Goal: Task Accomplishment & Management: Manage account settings

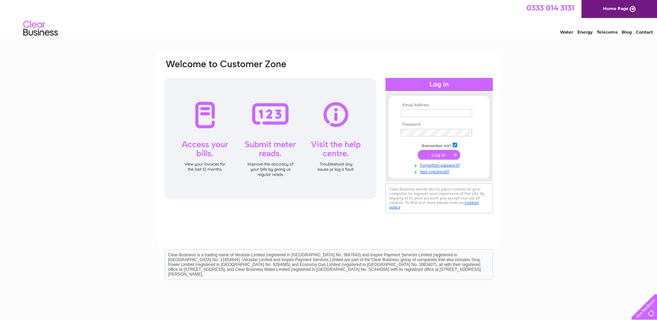
type input "andrew.godfrey@chasedevere.co.uk"
click at [442, 156] on input "submit" at bounding box center [439, 155] width 43 height 10
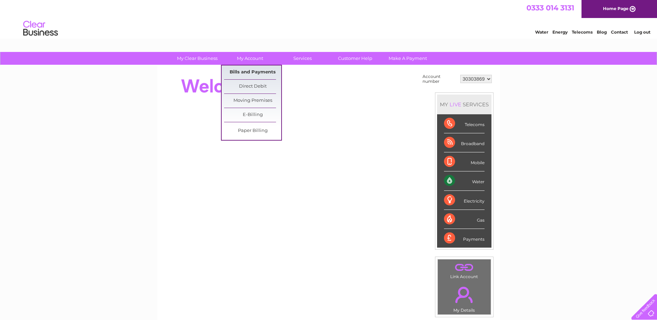
click at [257, 71] on link "Bills and Payments" at bounding box center [252, 72] width 57 height 14
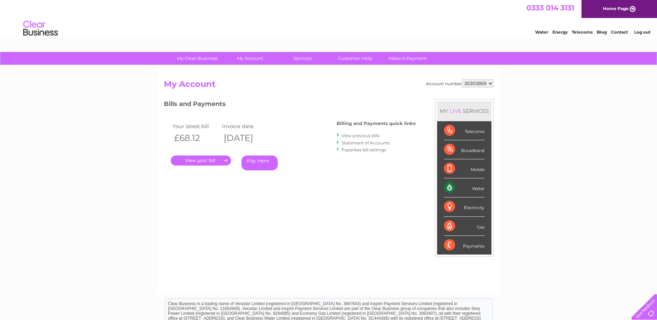
click at [358, 137] on link "View previous bills" at bounding box center [360, 135] width 38 height 5
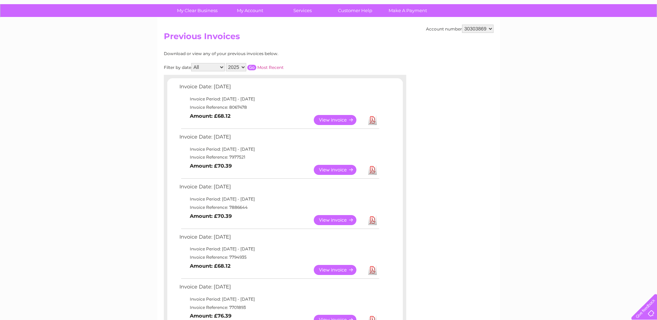
scroll to position [46, 0]
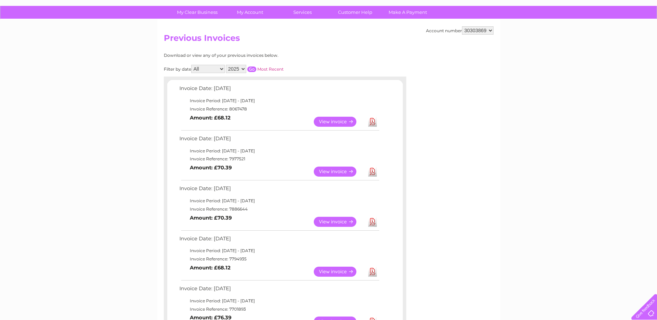
click at [479, 34] on select "30303869 30313853" at bounding box center [478, 30] width 32 height 8
select select "30313853"
click at [462, 26] on select "30303869 30313853" at bounding box center [478, 30] width 32 height 8
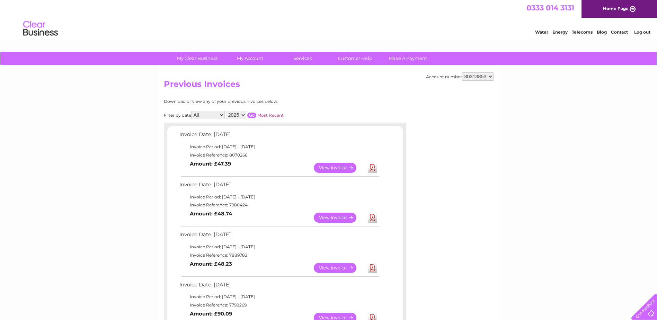
click at [381, 91] on h2 "Previous Invoices" at bounding box center [329, 85] width 330 height 13
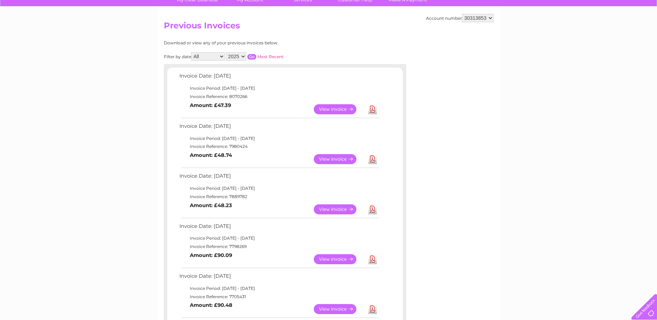
scroll to position [69, 0]
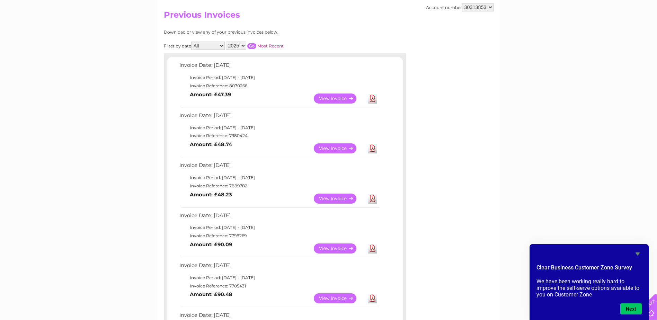
click at [372, 196] on link "Download" at bounding box center [372, 199] width 9 height 10
click at [341, 97] on link "View" at bounding box center [339, 98] width 51 height 10
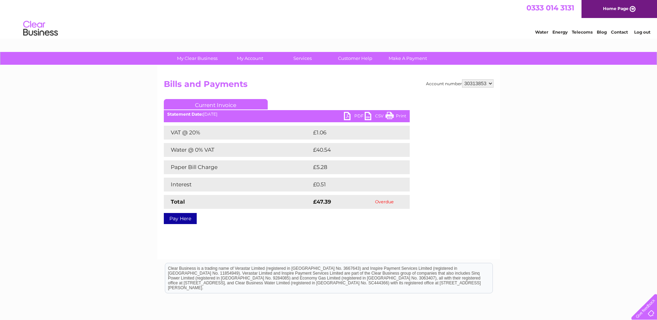
click at [349, 114] on link "PDF" at bounding box center [354, 117] width 21 height 10
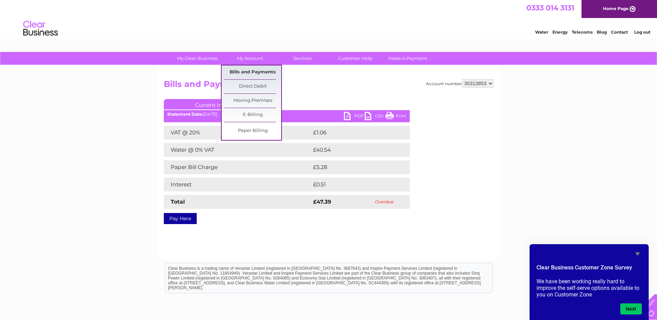
click at [244, 70] on link "Bills and Payments" at bounding box center [252, 72] width 57 height 14
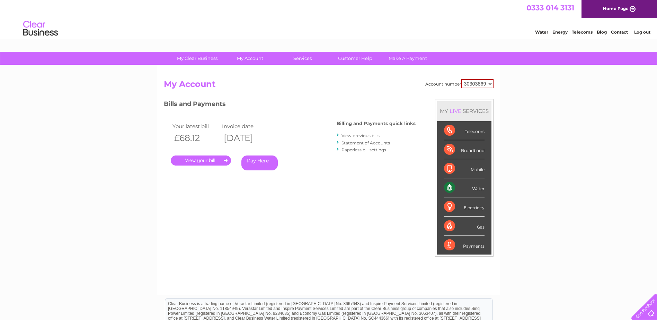
click at [355, 136] on link "View previous bills" at bounding box center [360, 135] width 38 height 5
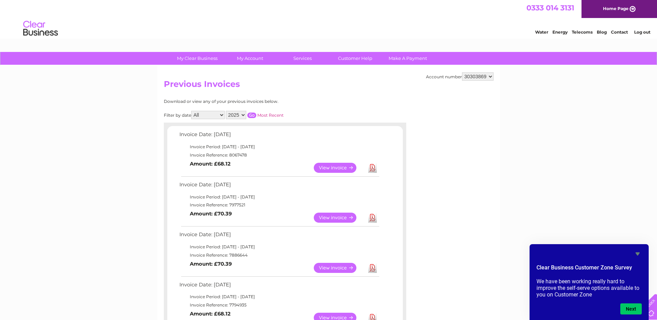
click at [485, 78] on select "30303869 30313853" at bounding box center [478, 76] width 32 height 8
select select "30313853"
click at [462, 72] on select "30303869 30313853" at bounding box center [478, 76] width 32 height 8
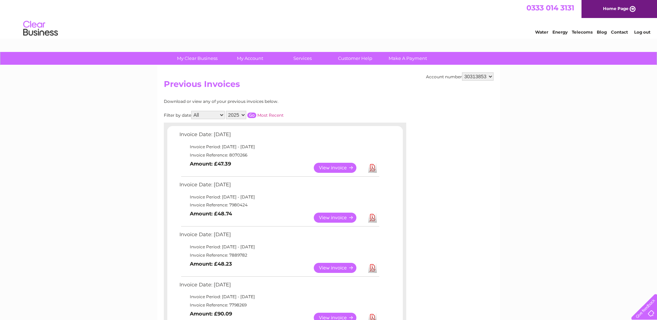
click at [477, 206] on div "Account number 30303869 30313853 Previous Invoices Download or view any of your…" at bounding box center [328, 313] width 343 height 497
click at [372, 166] on link "Download" at bounding box center [372, 168] width 9 height 10
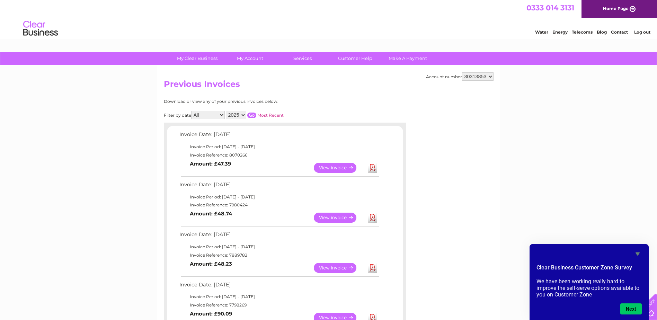
click at [487, 74] on select "30303869 30313853" at bounding box center [478, 76] width 32 height 8
click at [472, 196] on div "Account number 30303869 30313853 Previous Invoices Download or view any of your…" at bounding box center [328, 313] width 343 height 497
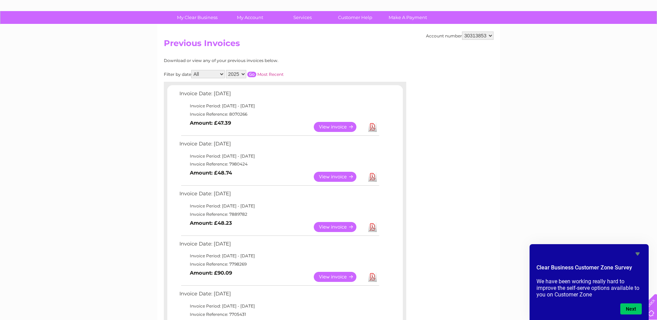
scroll to position [46, 0]
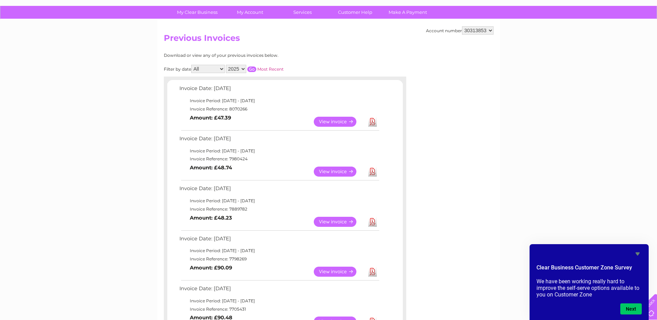
click at [351, 169] on link "View" at bounding box center [339, 172] width 51 height 10
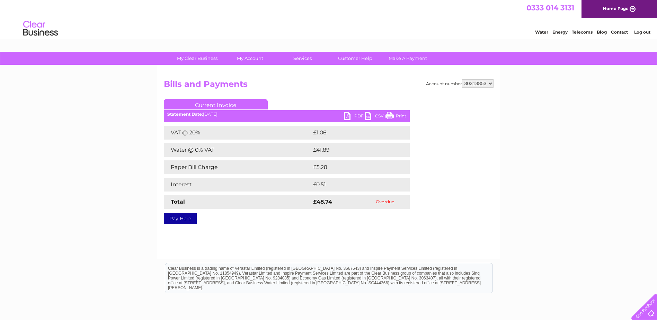
click at [349, 112] on ul "Current Invoice" at bounding box center [287, 105] width 246 height 13
click at [349, 115] on link "PDF" at bounding box center [354, 117] width 21 height 10
click at [491, 81] on select "30303869 30313853" at bounding box center [478, 83] width 32 height 8
select select "30303869"
click at [462, 79] on select "30303869 30313853" at bounding box center [478, 83] width 32 height 8
